Goal: Information Seeking & Learning: Learn about a topic

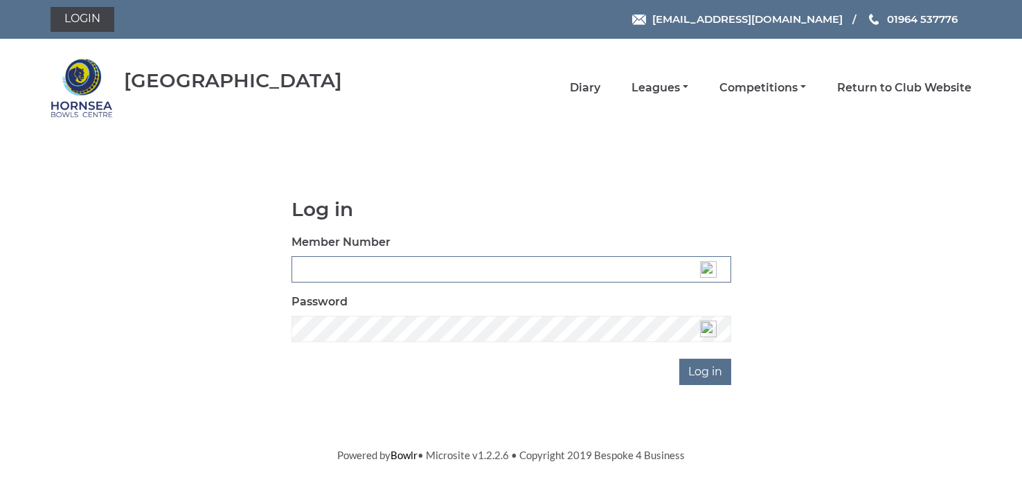
click at [432, 265] on input "Member Number" at bounding box center [512, 269] width 440 height 26
type input "0721"
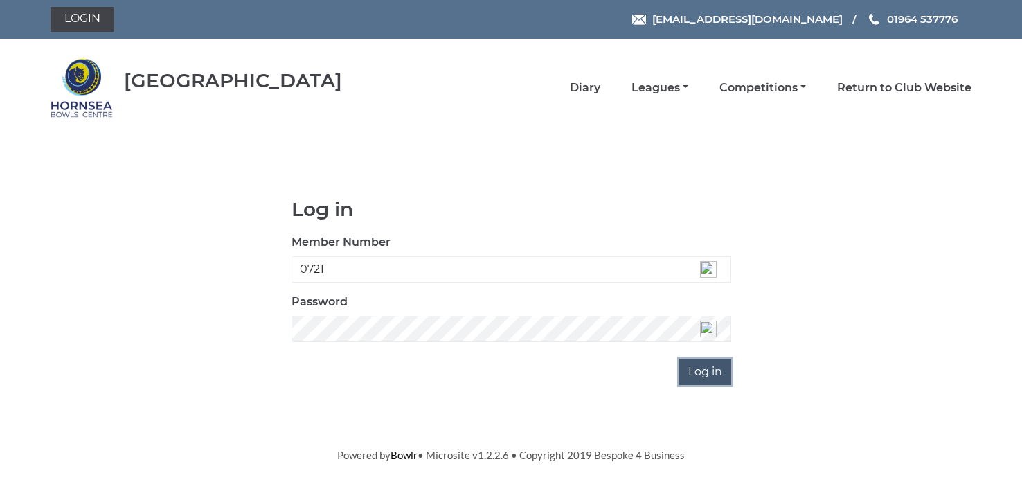
click at [702, 365] on input "Log in" at bounding box center [705, 372] width 52 height 26
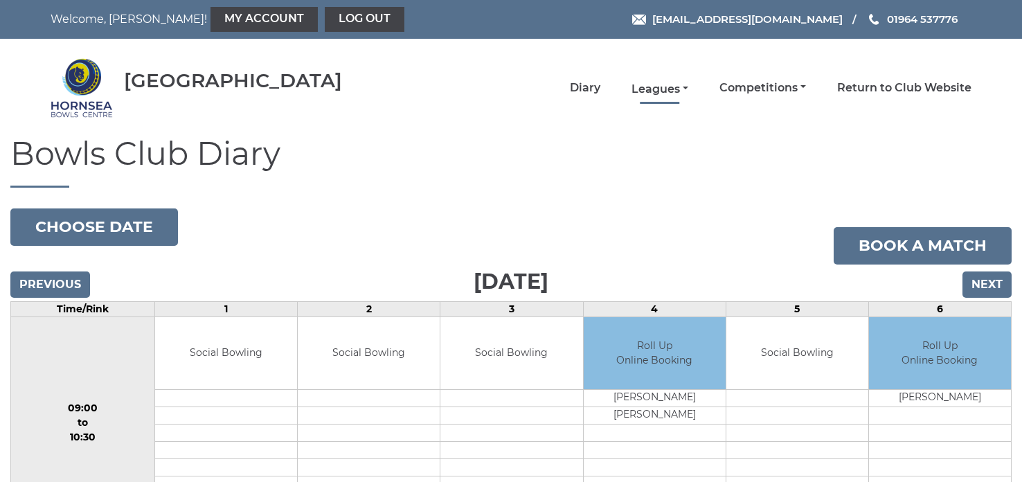
click at [658, 91] on link "Leagues" at bounding box center [660, 89] width 57 height 15
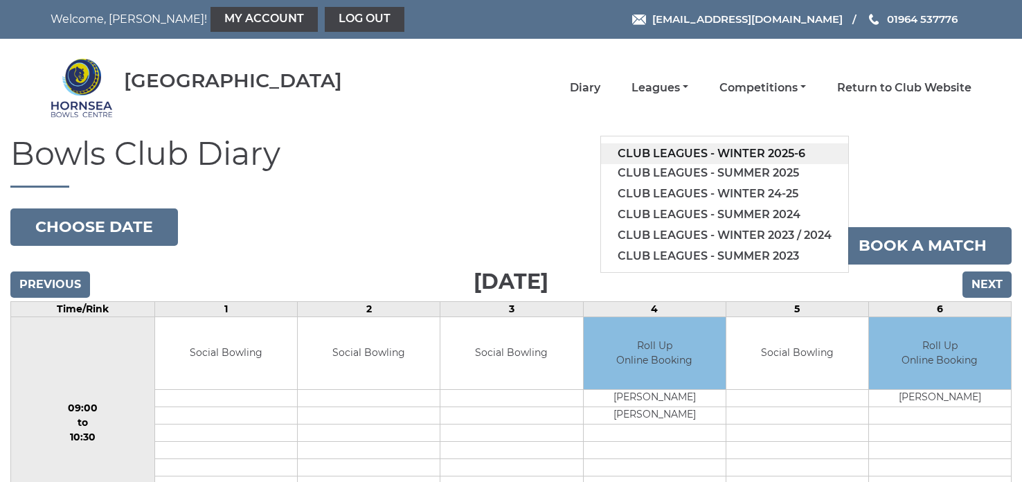
click at [661, 152] on link "Club leagues - Winter 2025-6" at bounding box center [724, 153] width 247 height 21
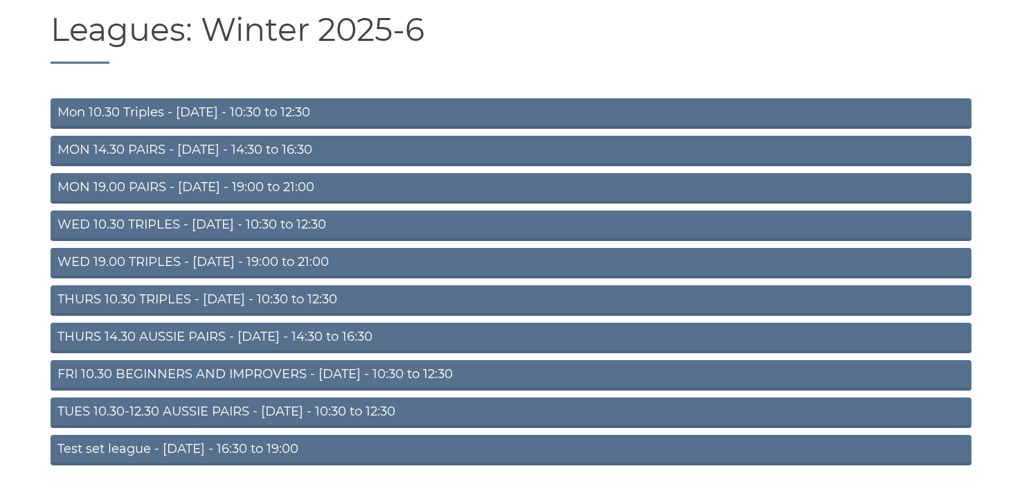
scroll to position [138, 0]
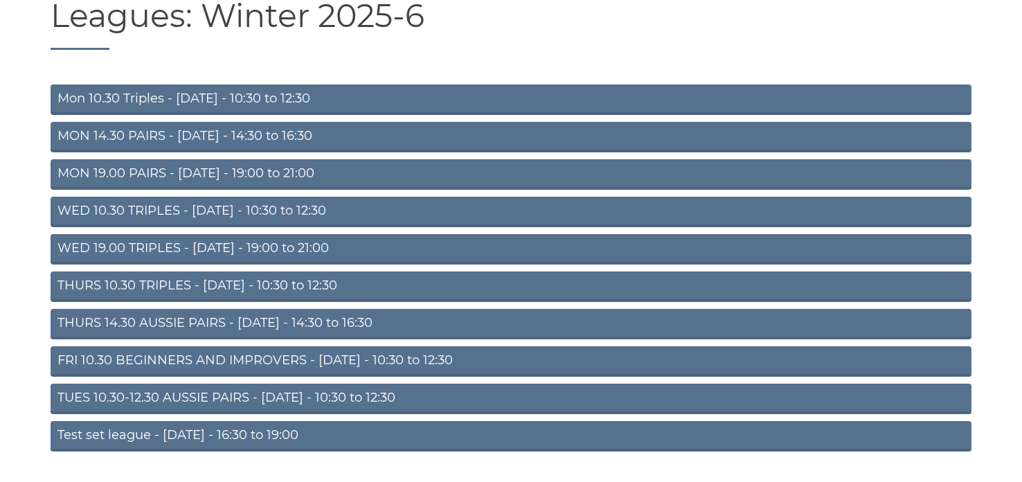
click at [432, 358] on link "FRI 10.30 BEGINNERS AND IMPROVERS - [DATE] - 10:30 to 12:30" at bounding box center [511, 361] width 921 height 30
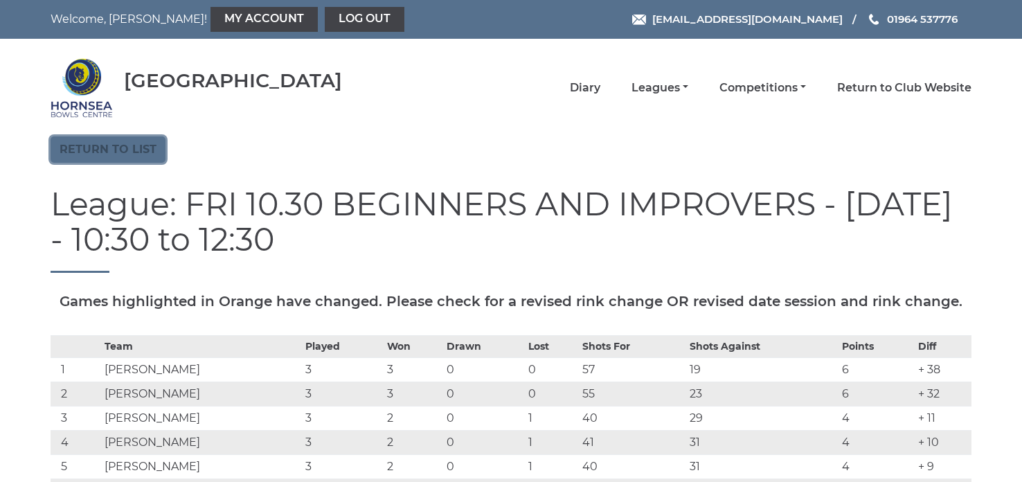
click at [121, 143] on link "Return to list" at bounding box center [108, 149] width 115 height 26
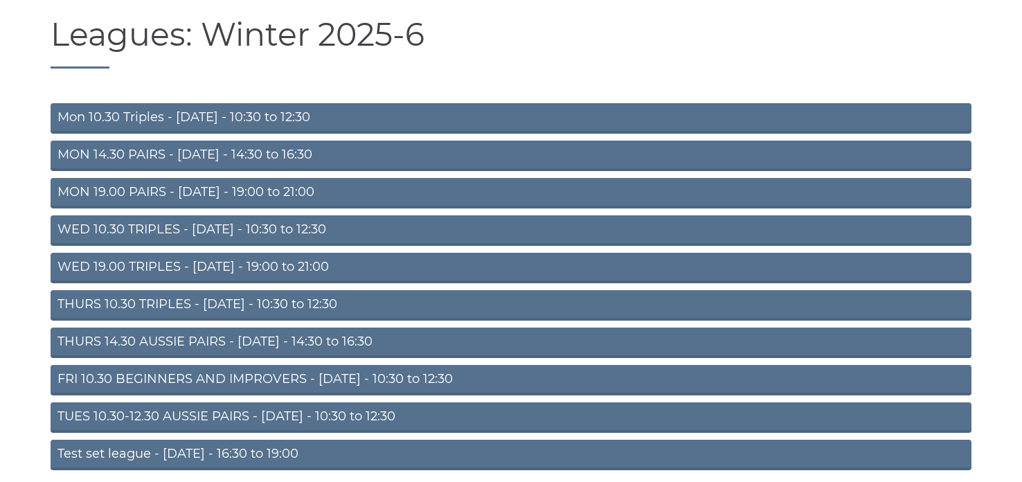
scroll to position [173, 0]
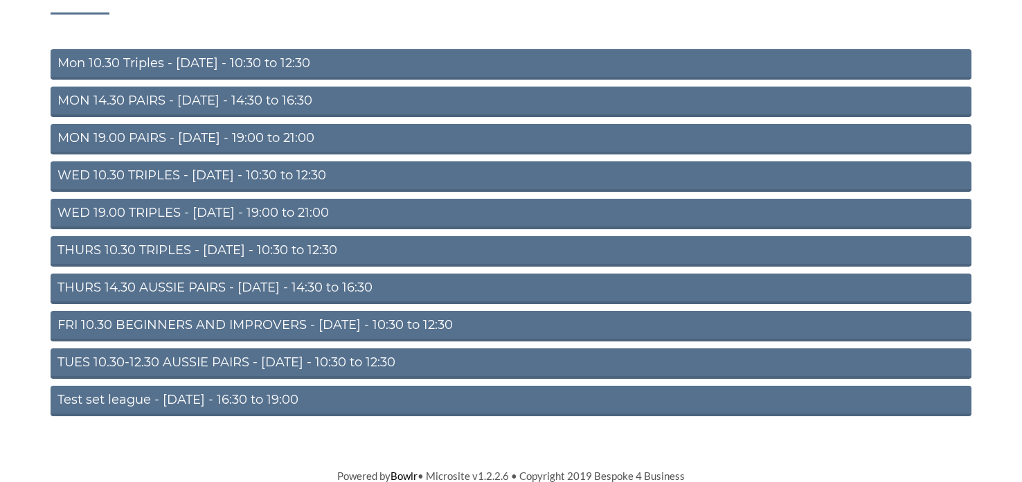
click at [236, 325] on link "FRI 10.30 BEGINNERS AND IMPROVERS - Friday - 10:30 to 12:30" at bounding box center [511, 326] width 921 height 30
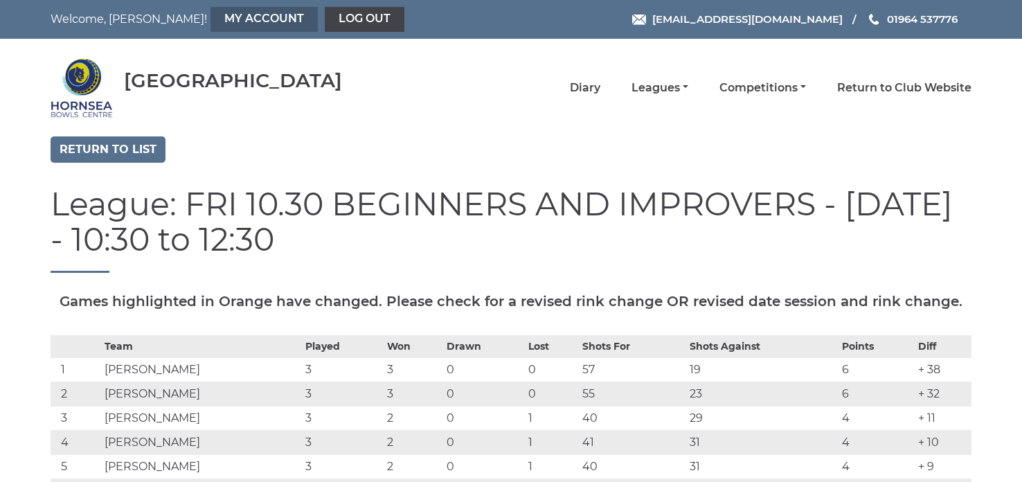
click at [211, 21] on link "My Account" at bounding box center [264, 19] width 107 height 25
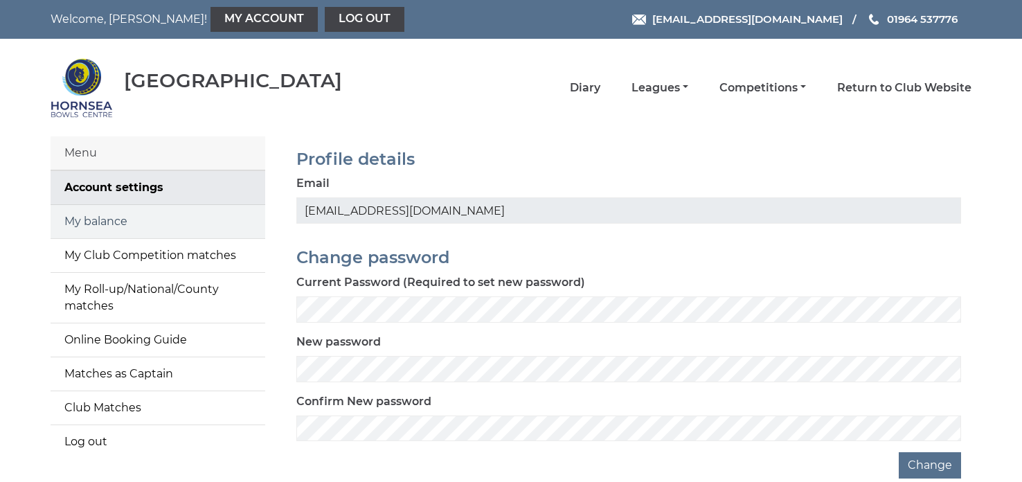
click at [100, 220] on link "My balance" at bounding box center [158, 221] width 215 height 33
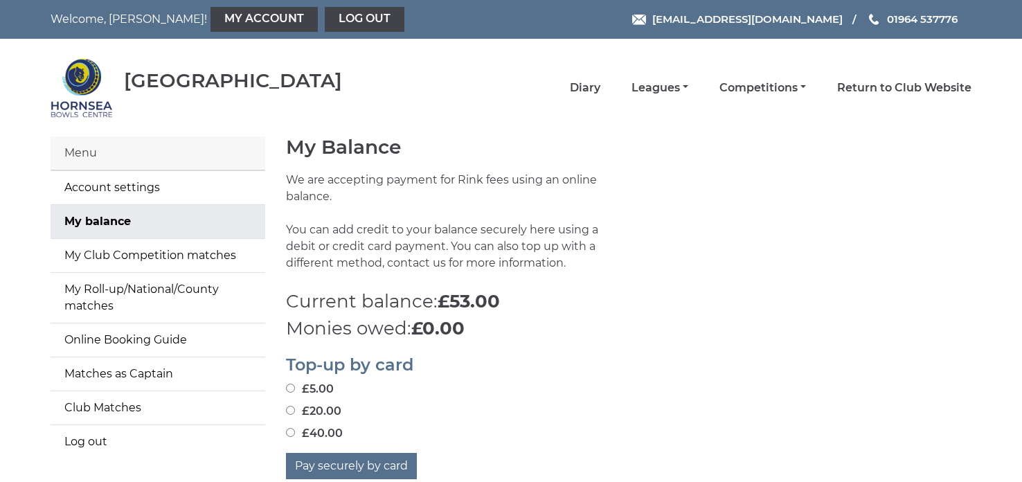
click at [806, 168] on div "My Balance We are accepting payment for Rink fees using an online balance. You …" at bounding box center [629, 239] width 706 height 206
click at [769, 87] on link "Competitions" at bounding box center [763, 89] width 87 height 15
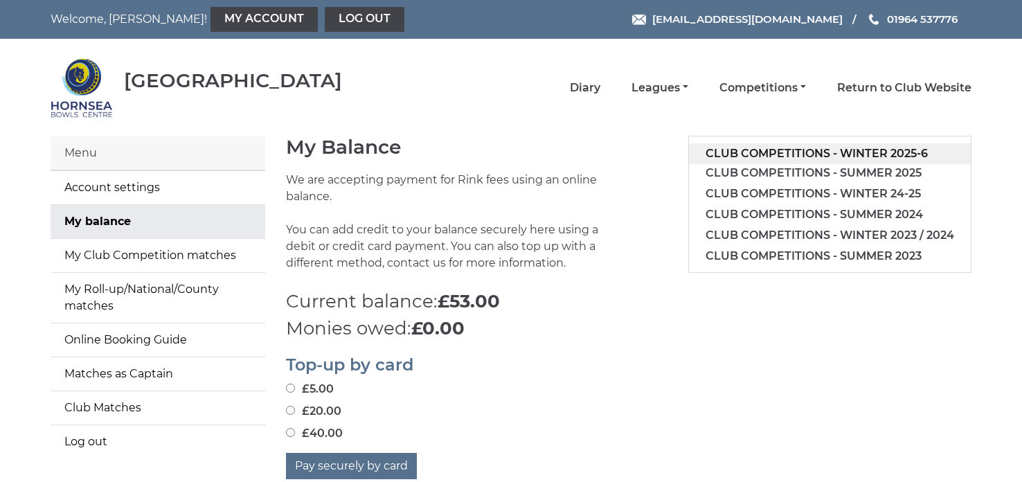
click at [782, 152] on link "Club competitions - Winter 2025-6" at bounding box center [830, 153] width 282 height 21
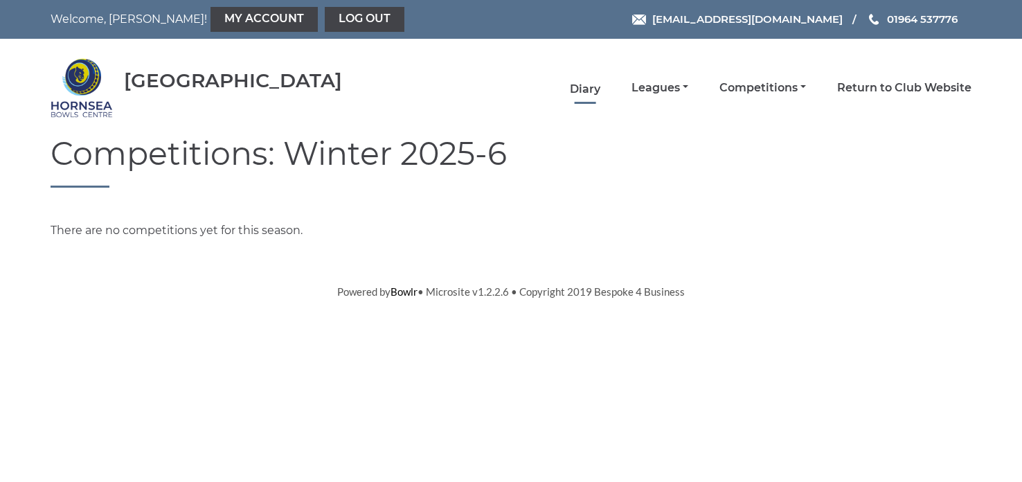
click at [581, 91] on link "Diary" at bounding box center [585, 89] width 30 height 15
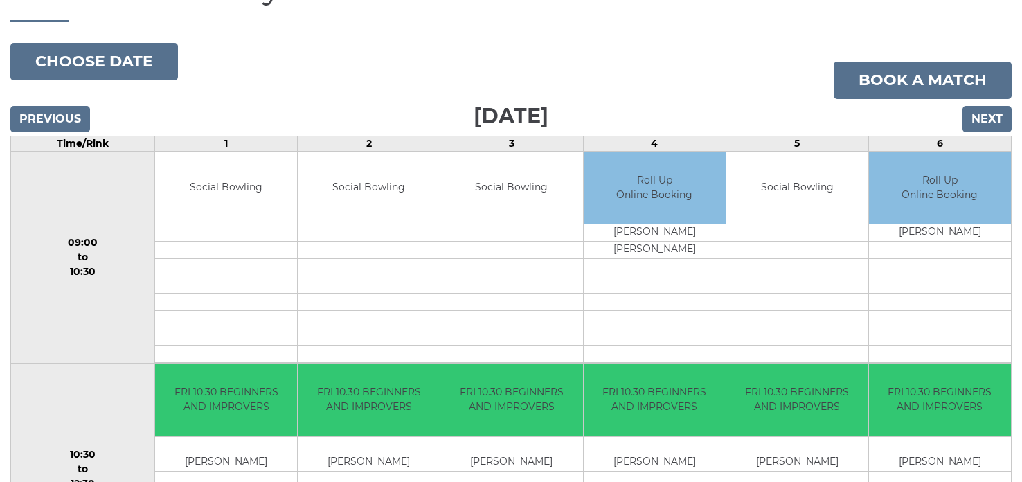
scroll to position [166, 0]
click at [987, 114] on input "Next" at bounding box center [987, 119] width 49 height 26
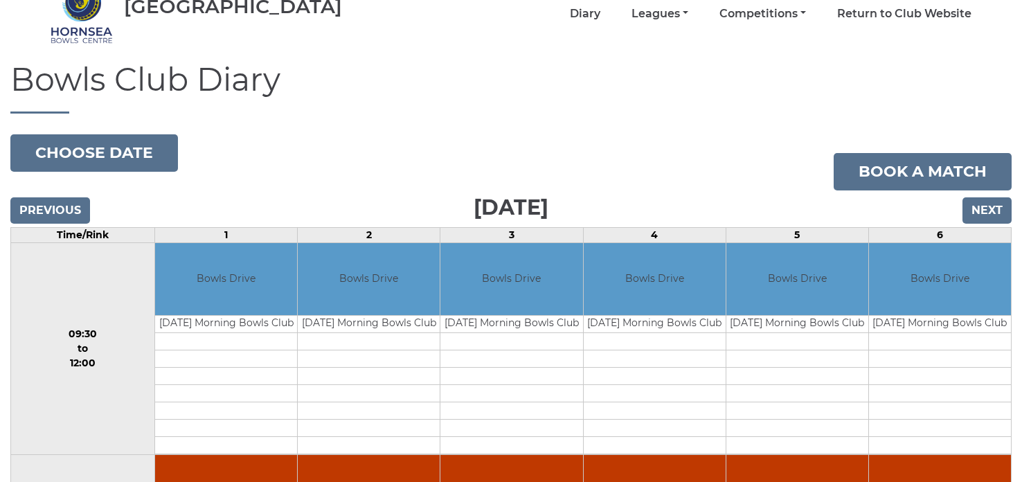
scroll to position [55, 0]
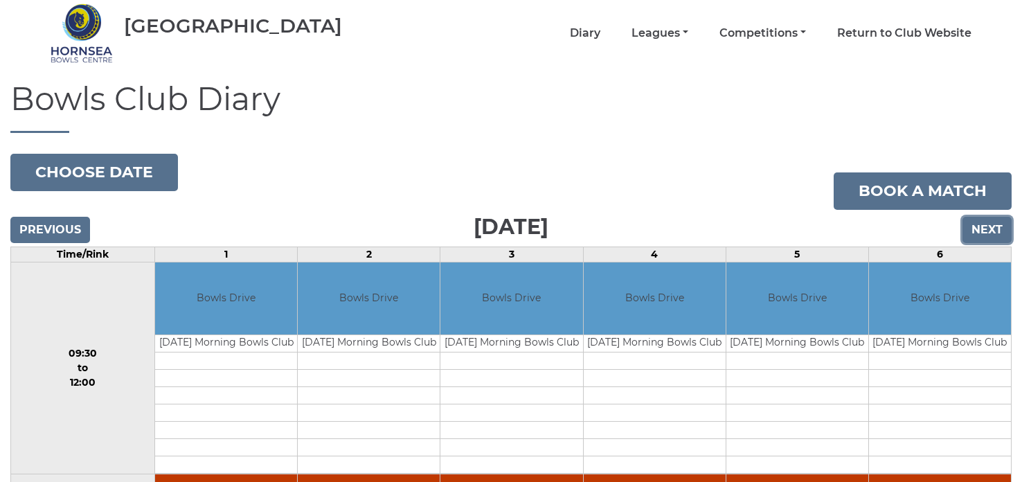
click at [986, 229] on input "Next" at bounding box center [987, 230] width 49 height 26
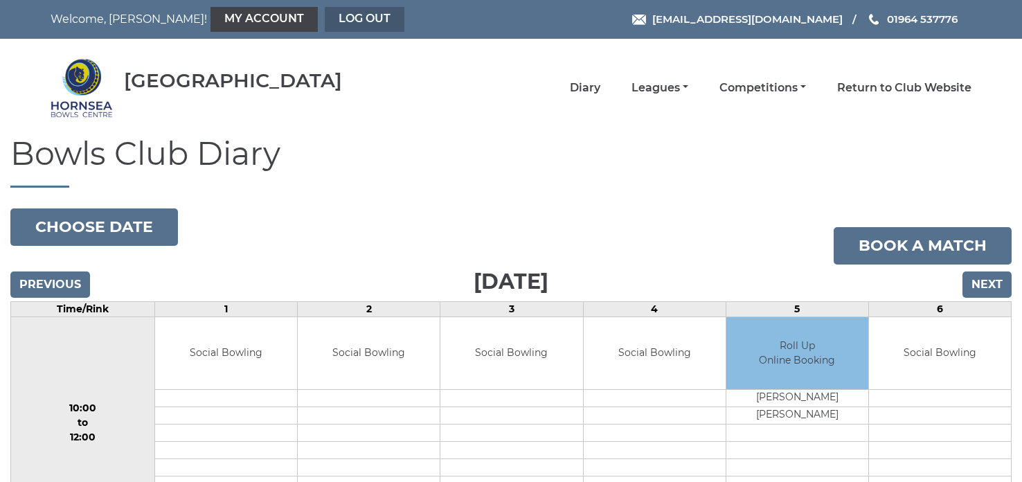
click at [325, 17] on link "Log out" at bounding box center [365, 19] width 80 height 25
